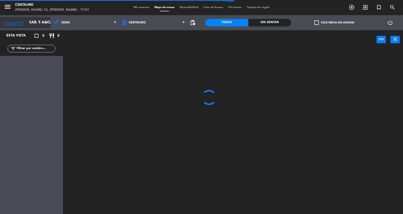
click at [27, 24] on input "sáb. 9 ago." at bounding box center [51, 23] width 49 height 10
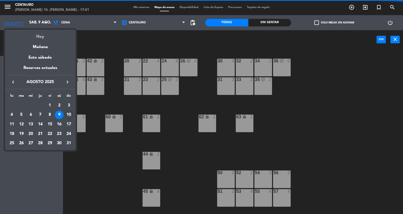
click at [34, 33] on div "Hoy" at bounding box center [40, 35] width 71 height 10
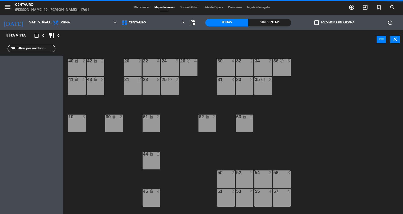
type input "dom. 10 ago."
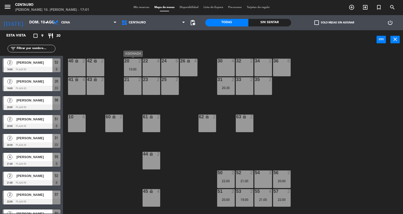
click at [136, 62] on div at bounding box center [133, 61] width 8 height 5
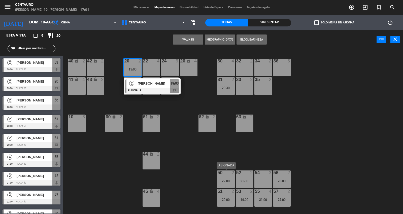
click at [229, 174] on div at bounding box center [226, 173] width 8 height 5
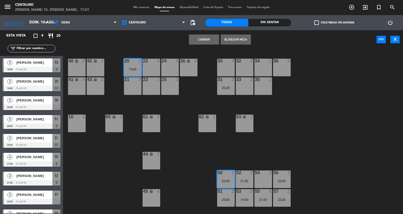
click at [202, 40] on button "Cambiar" at bounding box center [204, 40] width 30 height 10
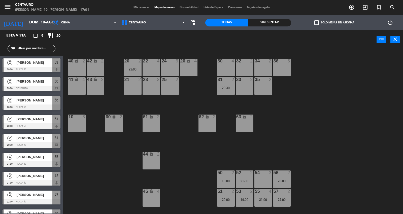
click at [226, 84] on div "31 2 20:30" at bounding box center [226, 86] width 18 height 18
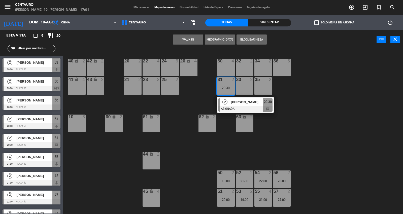
click at [314, 132] on div "20 2 22 4 24 6 26 lock 4 40 lock 2 42 lock 2 30 4 34 2 32 2 36 6 21 2 23 2 31 2…" at bounding box center [235, 132] width 336 height 165
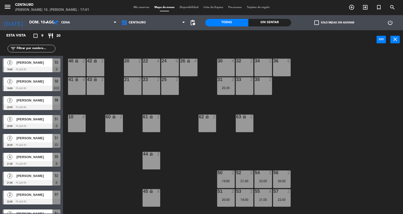
click at [263, 177] on div "54 2 22:00" at bounding box center [264, 180] width 18 height 18
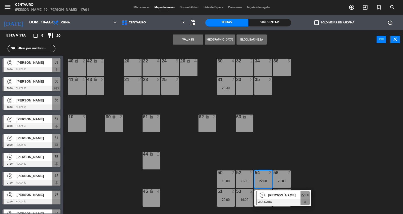
click at [231, 83] on div "31 2 20:30" at bounding box center [226, 86] width 18 height 18
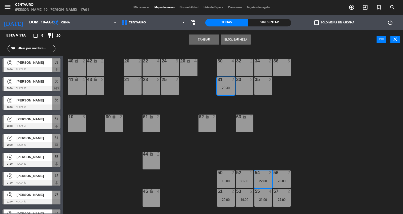
click at [210, 41] on button "Cambiar" at bounding box center [204, 40] width 30 height 10
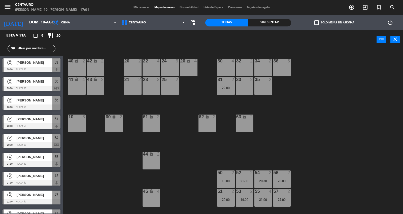
click at [141, 8] on span "Mis reservas" at bounding box center [141, 7] width 21 height 3
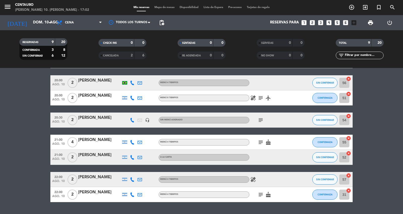
scroll to position [67, 0]
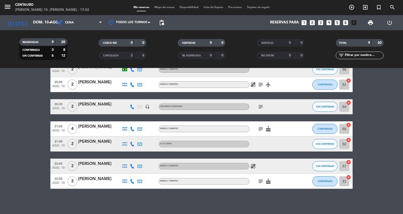
click at [253, 83] on icon "healing" at bounding box center [253, 85] width 6 height 6
click at [251, 164] on icon "healing" at bounding box center [253, 166] width 6 height 6
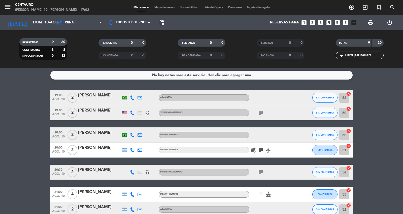
scroll to position [0, 0]
